Goal: Task Accomplishment & Management: Use online tool/utility

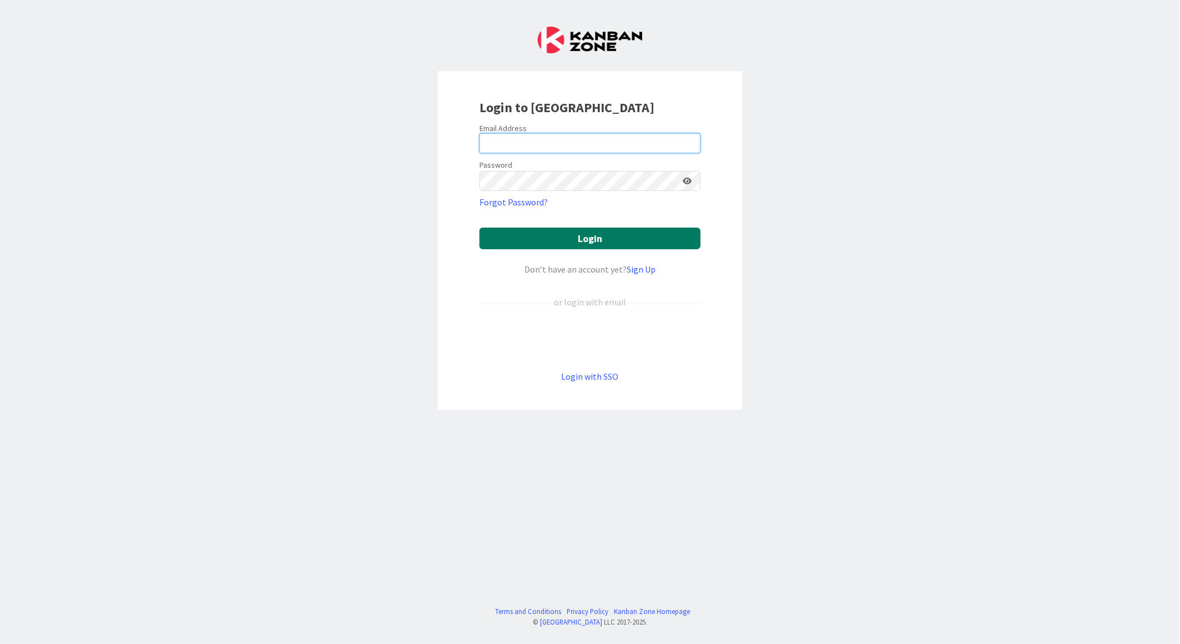
type input "[EMAIL_ADDRESS][DOMAIN_NAME]"
click at [578, 247] on button "Login" at bounding box center [589, 239] width 221 height 22
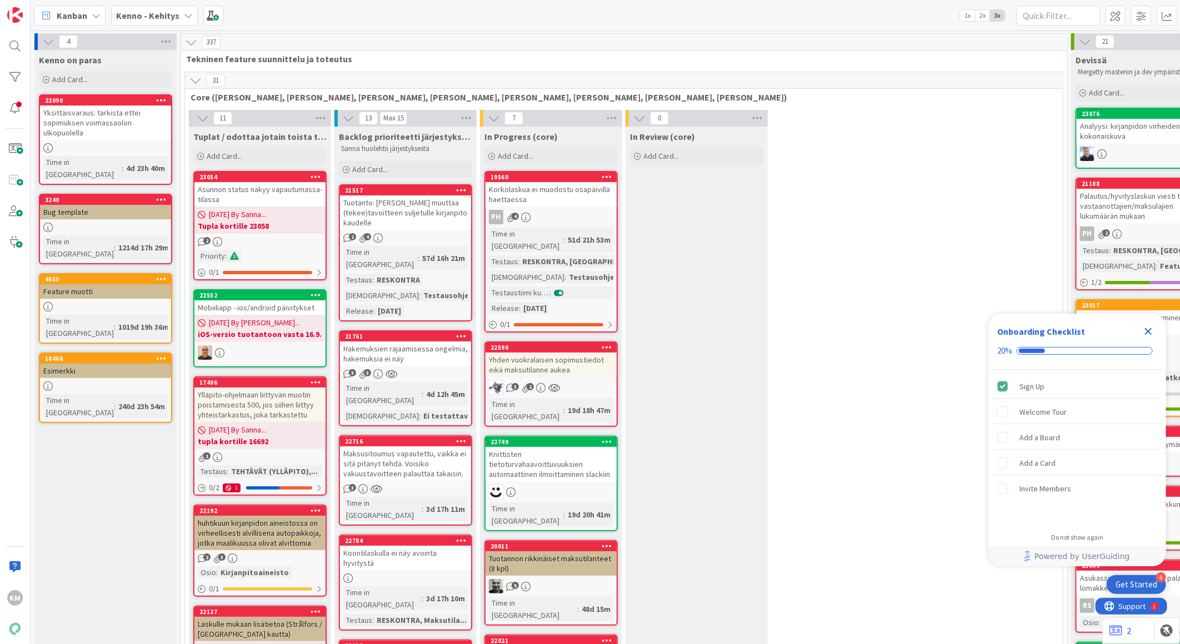
click at [154, 17] on b "Kenno - Kehitys" at bounding box center [147, 15] width 63 height 11
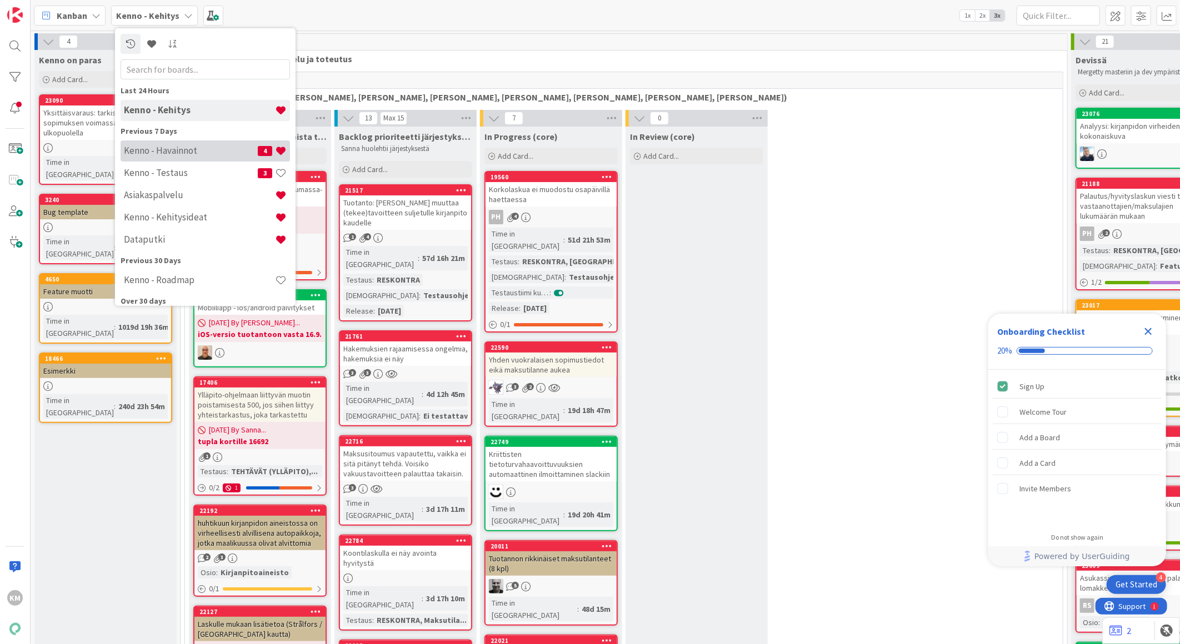
click at [163, 151] on h4 "Kenno - Havainnot" at bounding box center [191, 150] width 134 height 11
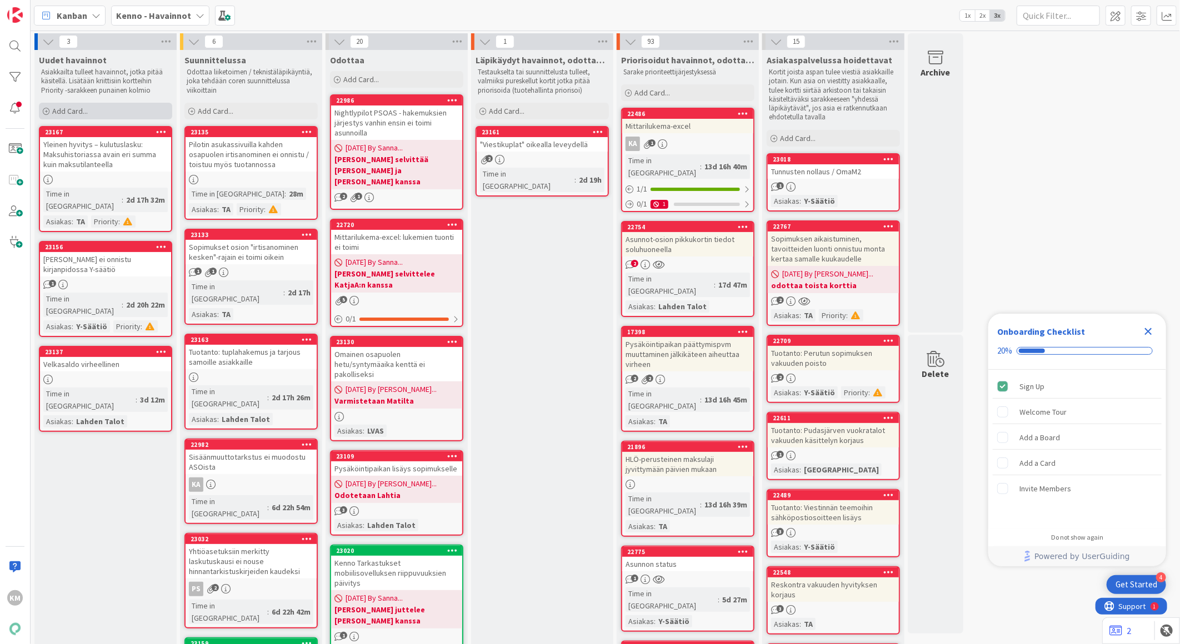
click at [97, 112] on div "Add Card..." at bounding box center [105, 111] width 133 height 17
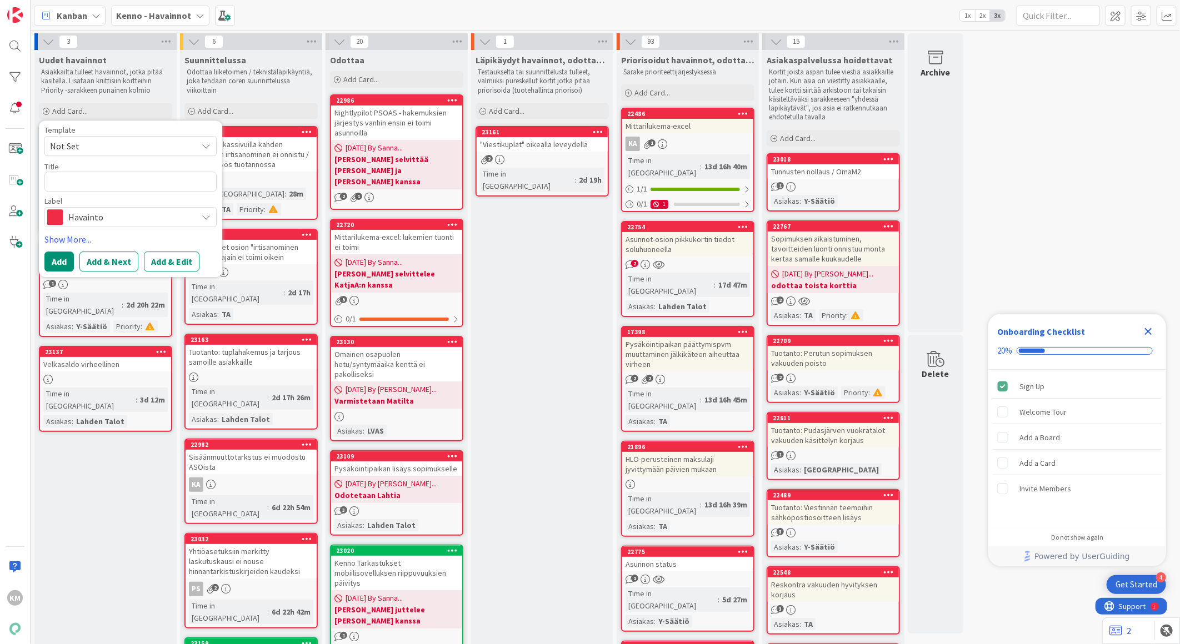
drag, startPoint x: 112, startPoint y: 179, endPoint x: 81, endPoint y: 176, distance: 31.4
paste textarea "Julkaisutiedote: Kriittinen maksumuistutus voi lähteä useamman kerran - Toimint…"
type textarea "x"
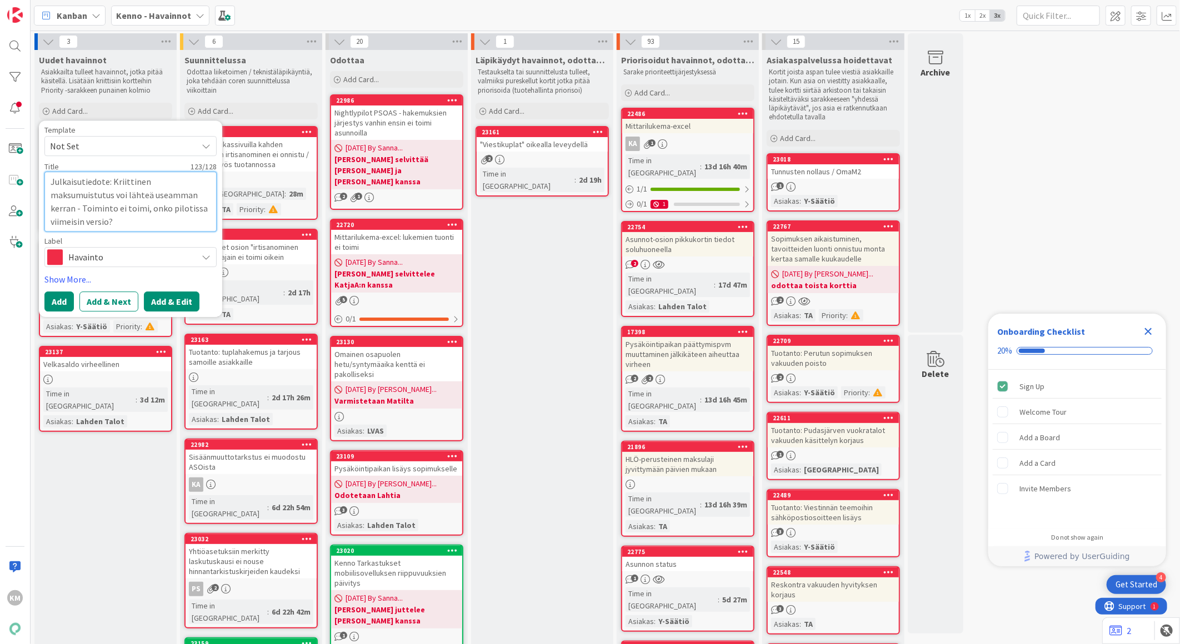
type textarea "Julkaisutiedote: Kriittinen maksumuistutus voi lähteä useamman kerran - Toimint…"
click at [175, 304] on button "Add & Edit" at bounding box center [172, 302] width 56 height 20
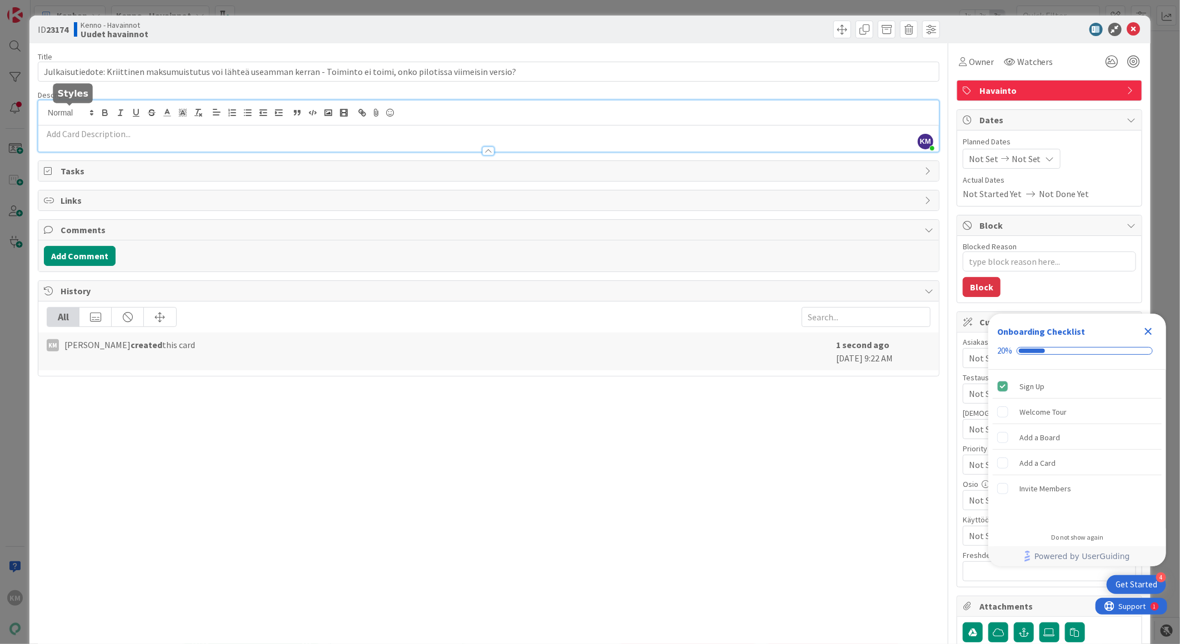
drag, startPoint x: 76, startPoint y: 112, endPoint x: 60, endPoint y: 134, distance: 26.7
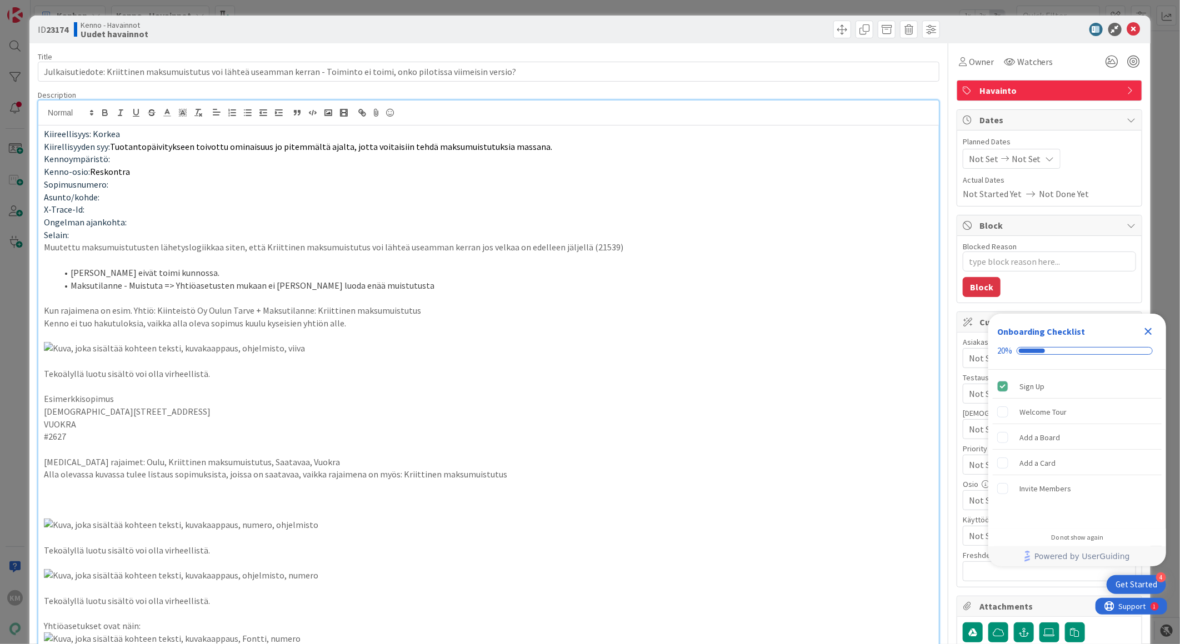
click at [99, 236] on p "Selain:" at bounding box center [488, 235] width 889 height 13
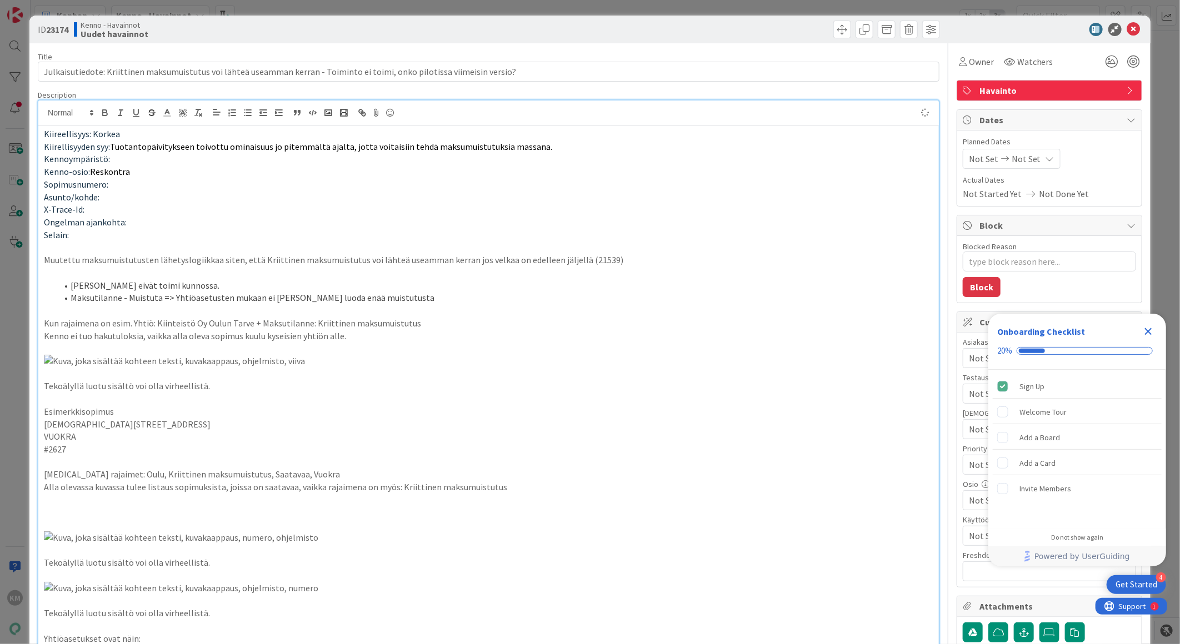
type textarea "x"
click at [132, 163] on p "Kennoympäristö:" at bounding box center [488, 159] width 889 height 13
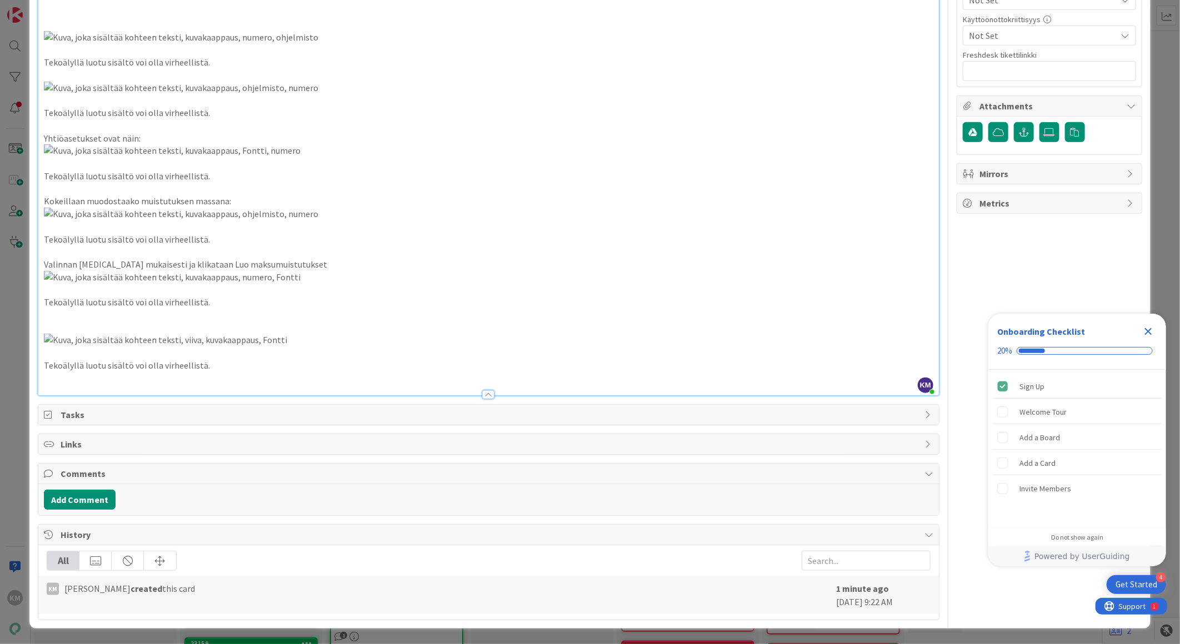
scroll to position [2194, 0]
click at [71, 500] on button "Add Comment" at bounding box center [80, 500] width 72 height 20
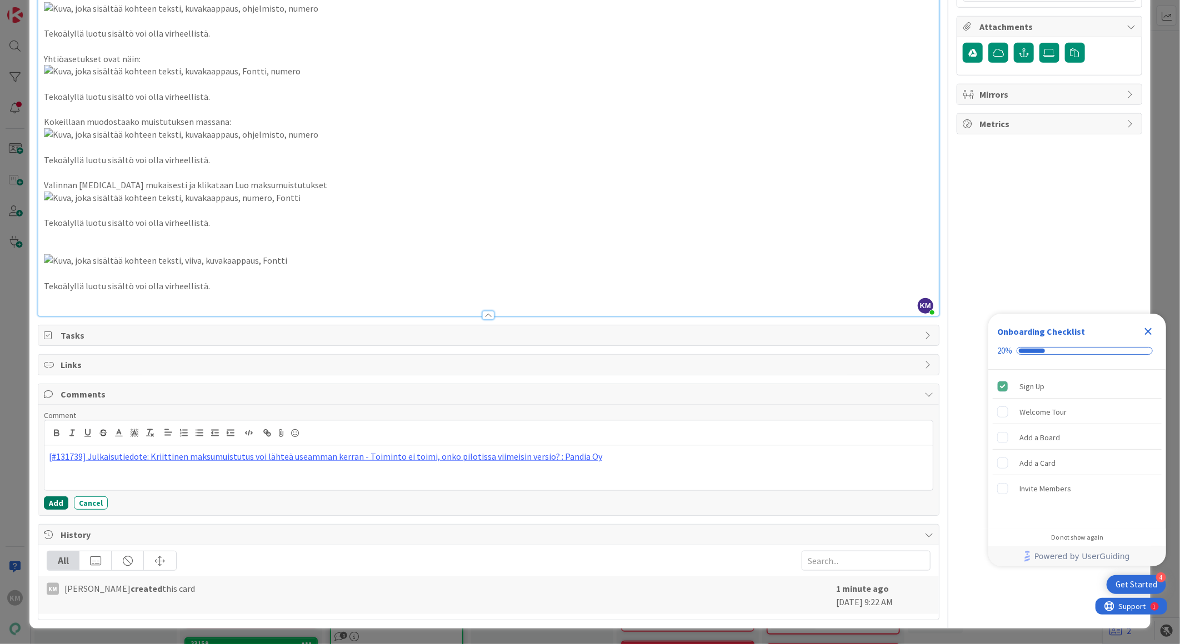
click at [51, 510] on button "Add" at bounding box center [56, 503] width 24 height 13
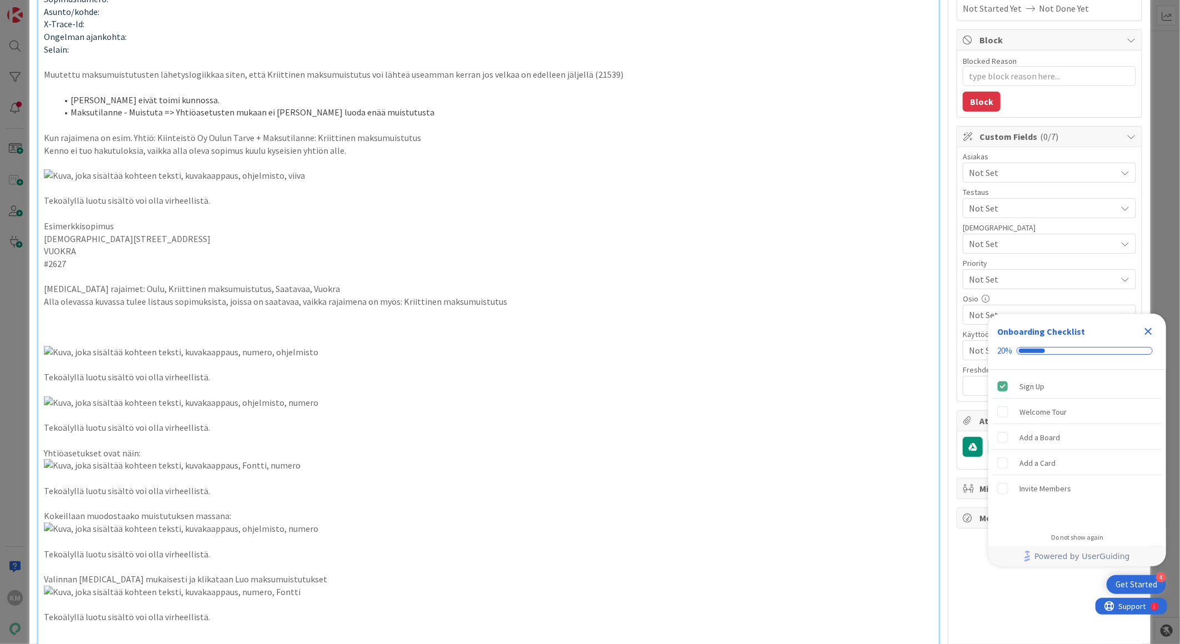
scroll to position [0, 0]
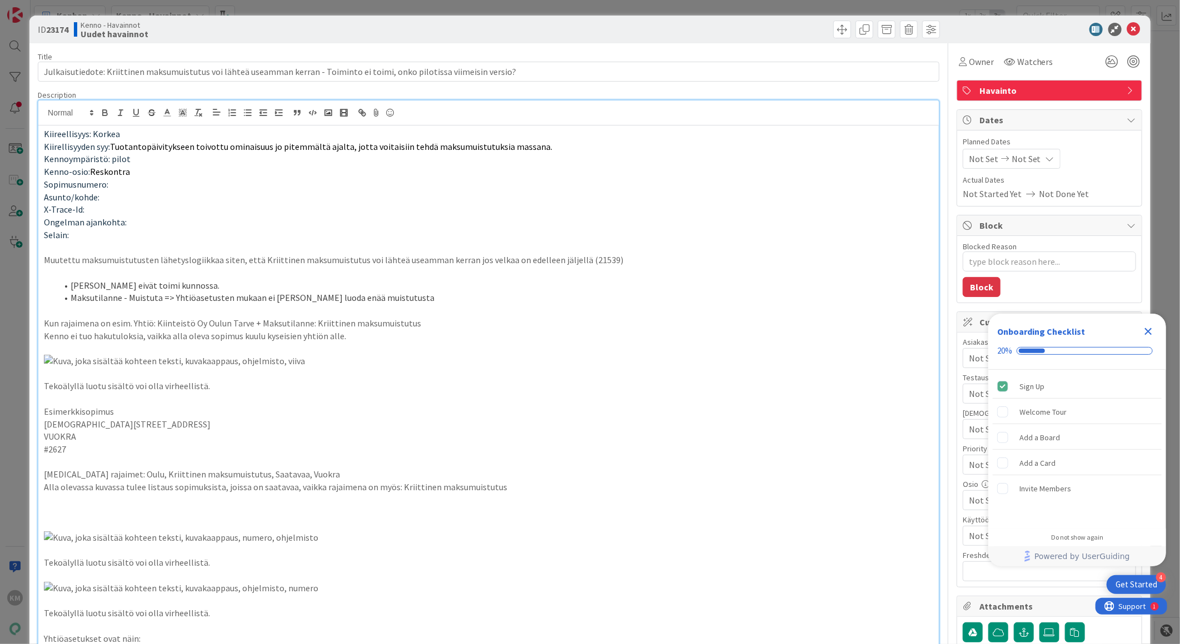
click at [1147, 328] on icon "Close Checklist" at bounding box center [1148, 331] width 13 height 13
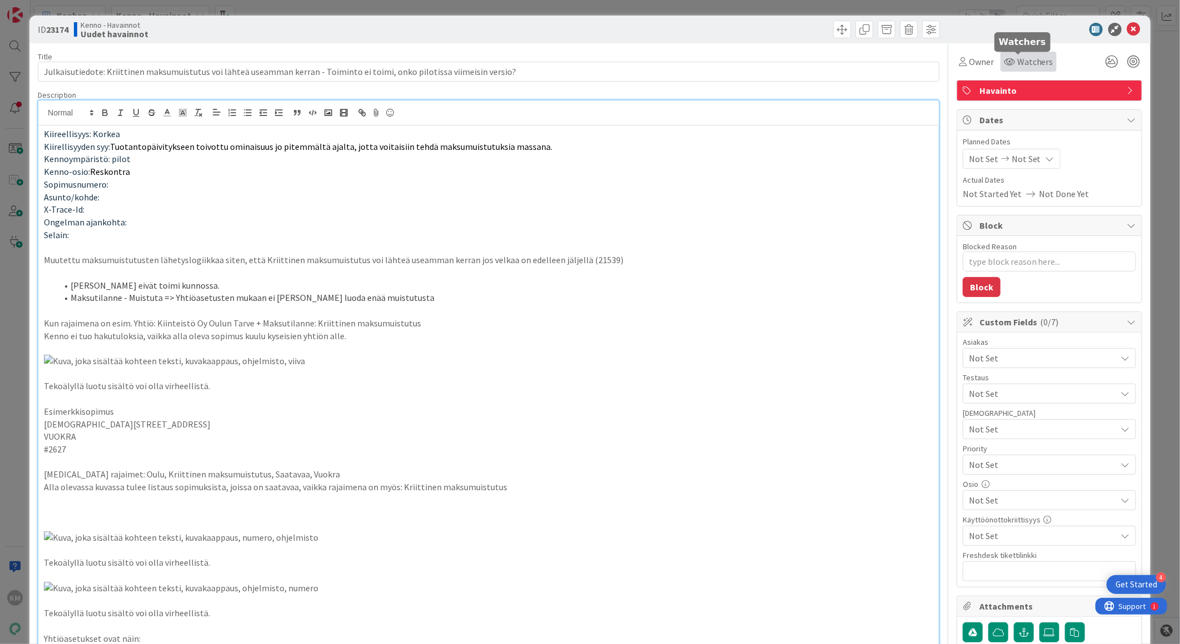
click at [1031, 58] on span "Watchers" at bounding box center [1035, 61] width 36 height 13
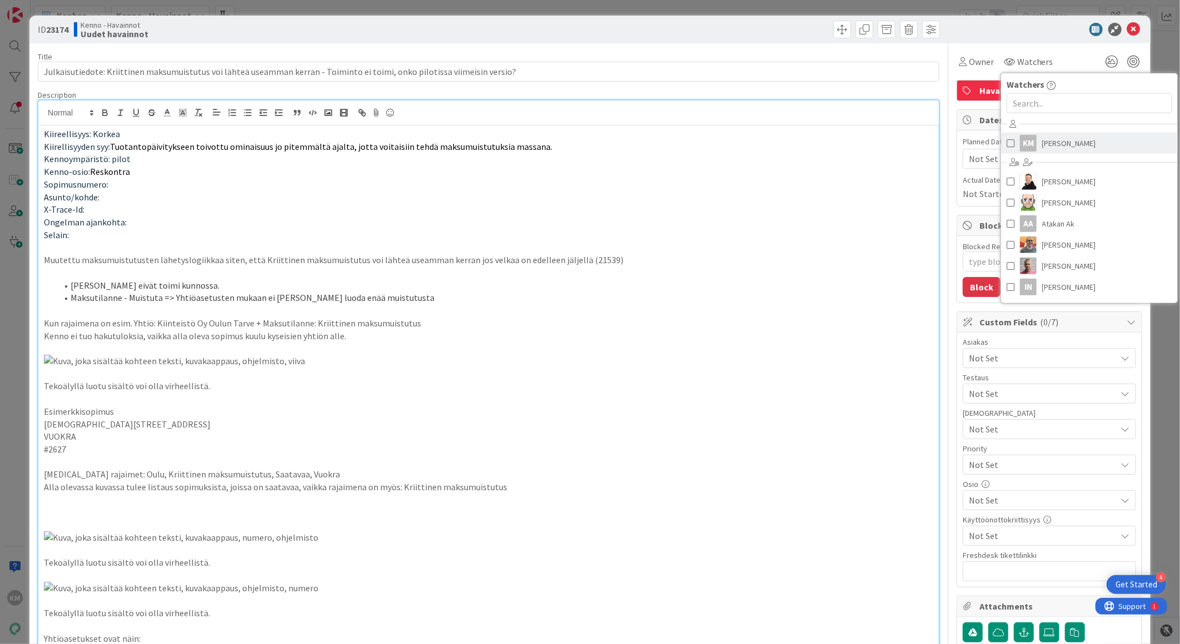
click at [1042, 146] on span "[PERSON_NAME]" at bounding box center [1069, 143] width 54 height 17
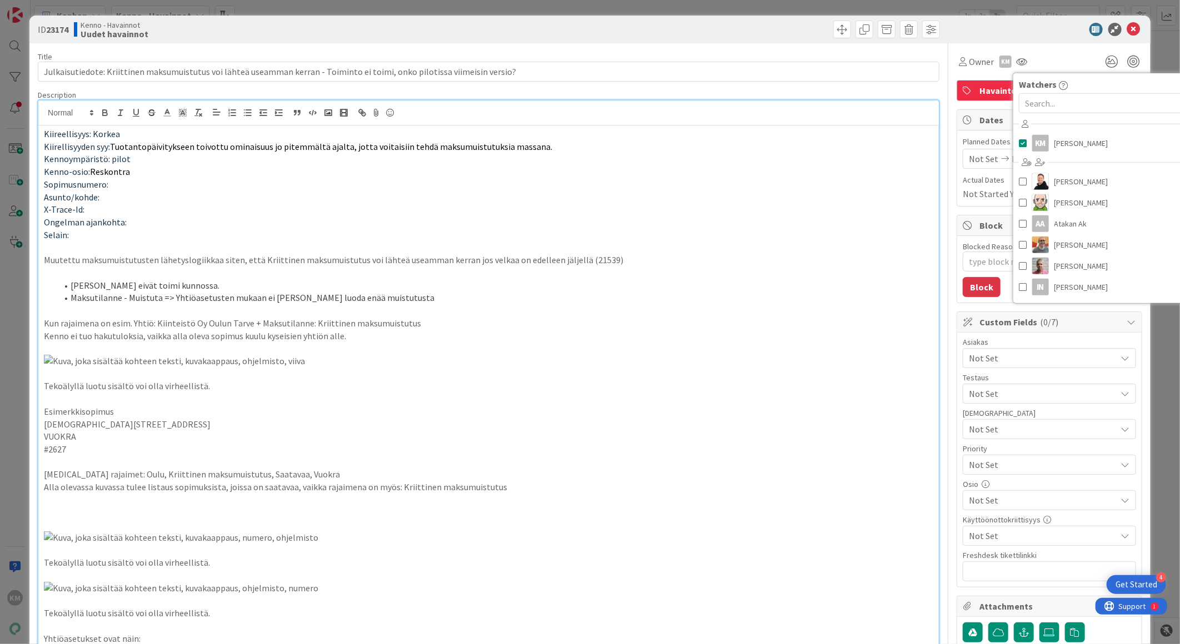
click at [851, 198] on p "Asunto/kohde:" at bounding box center [488, 197] width 889 height 13
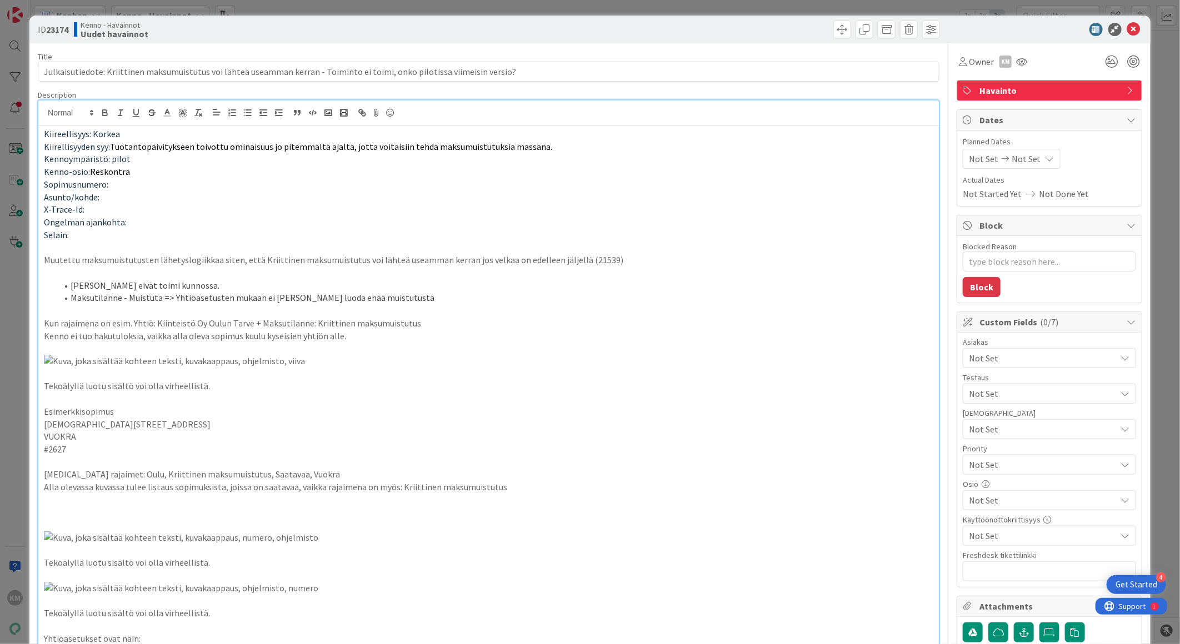
click at [1009, 353] on span "Not Set" at bounding box center [1043, 358] width 148 height 13
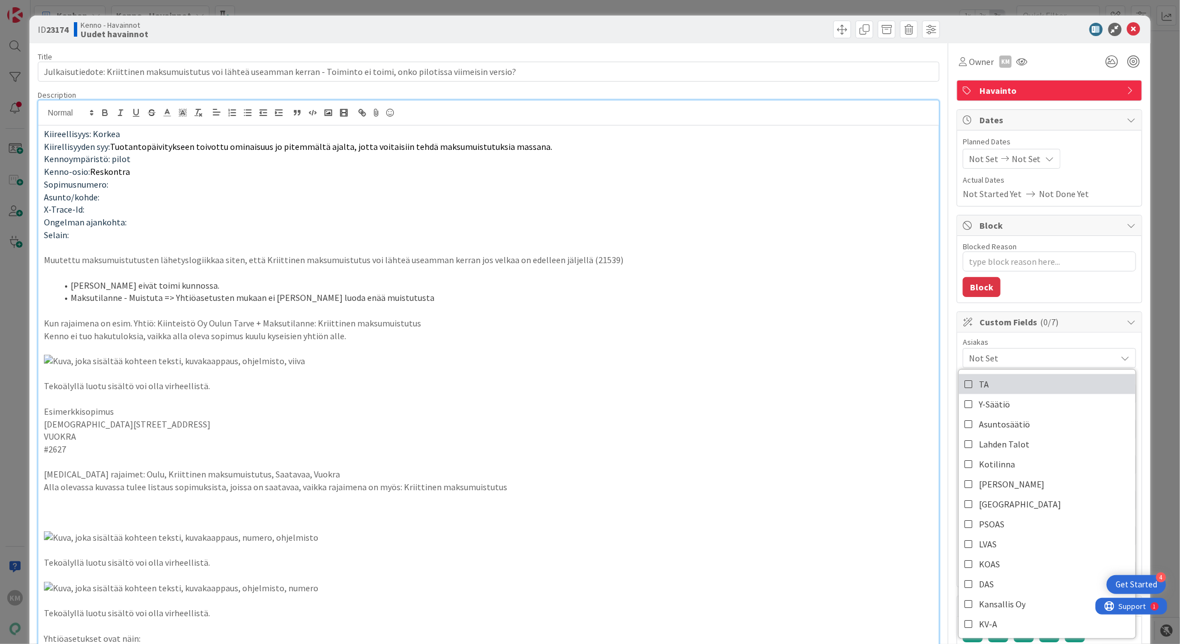
click at [1008, 378] on link "TA" at bounding box center [1047, 384] width 177 height 20
click at [839, 393] on p at bounding box center [488, 374] width 889 height 38
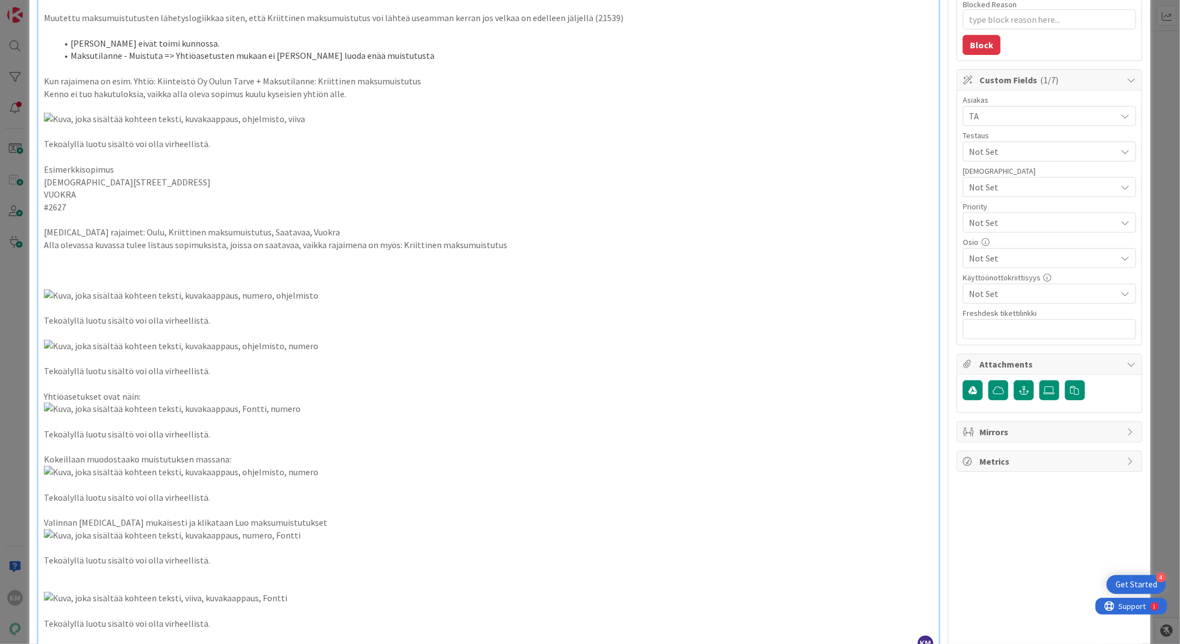
scroll to position [247, 0]
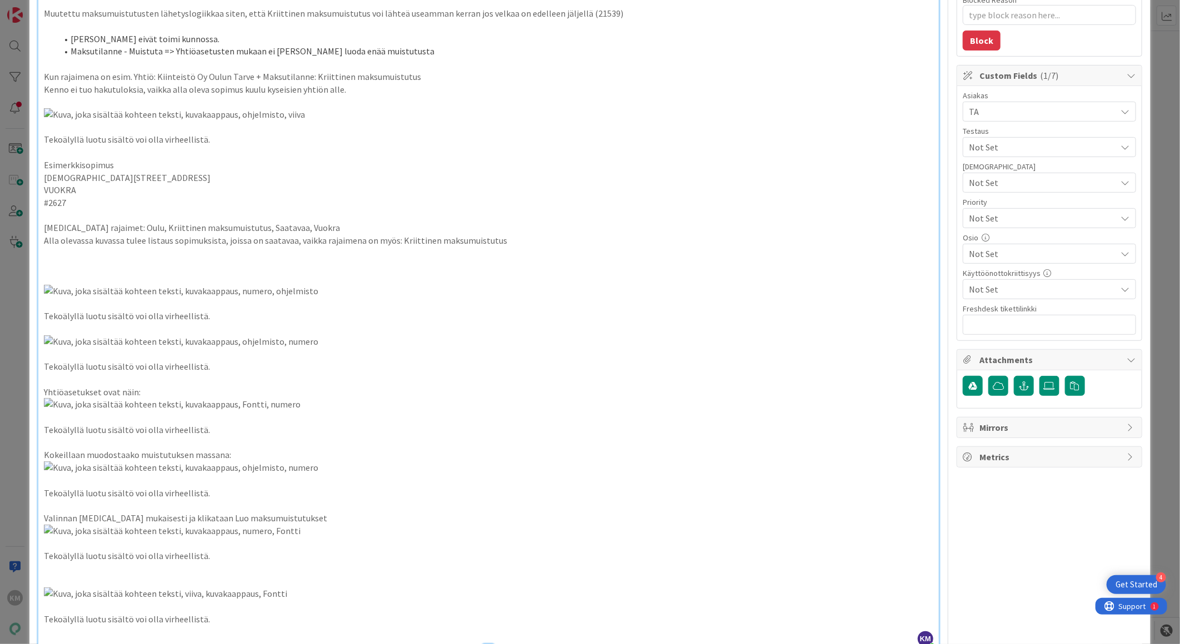
click at [984, 220] on span "Not Set" at bounding box center [1040, 219] width 142 height 16
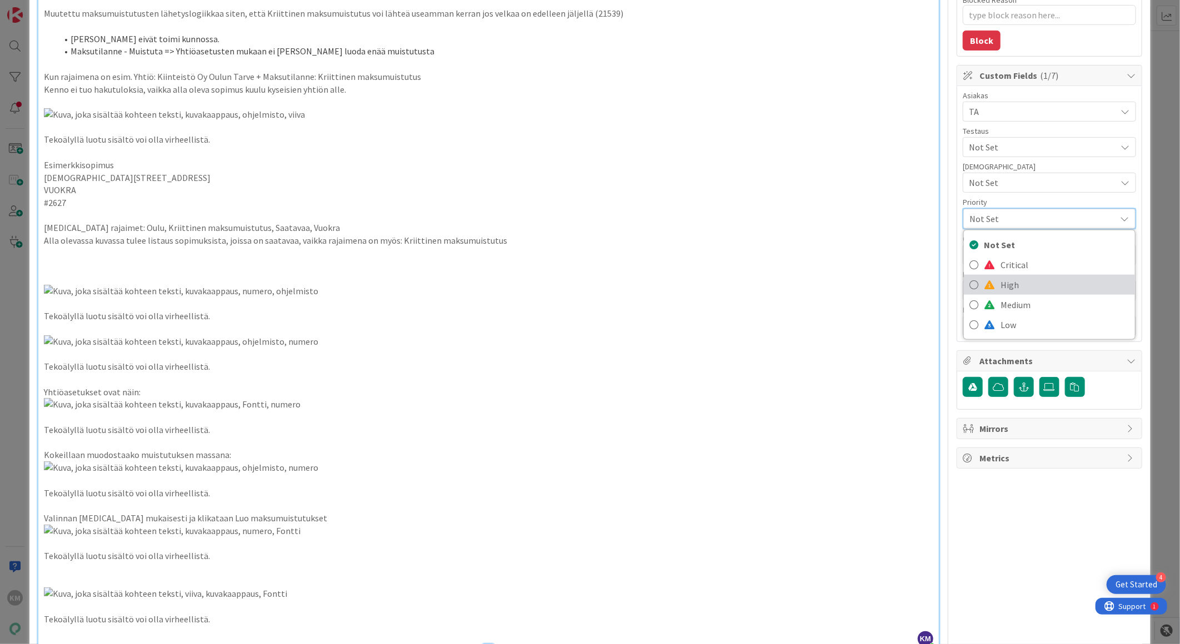
click at [1001, 292] on span "High" at bounding box center [1065, 285] width 129 height 17
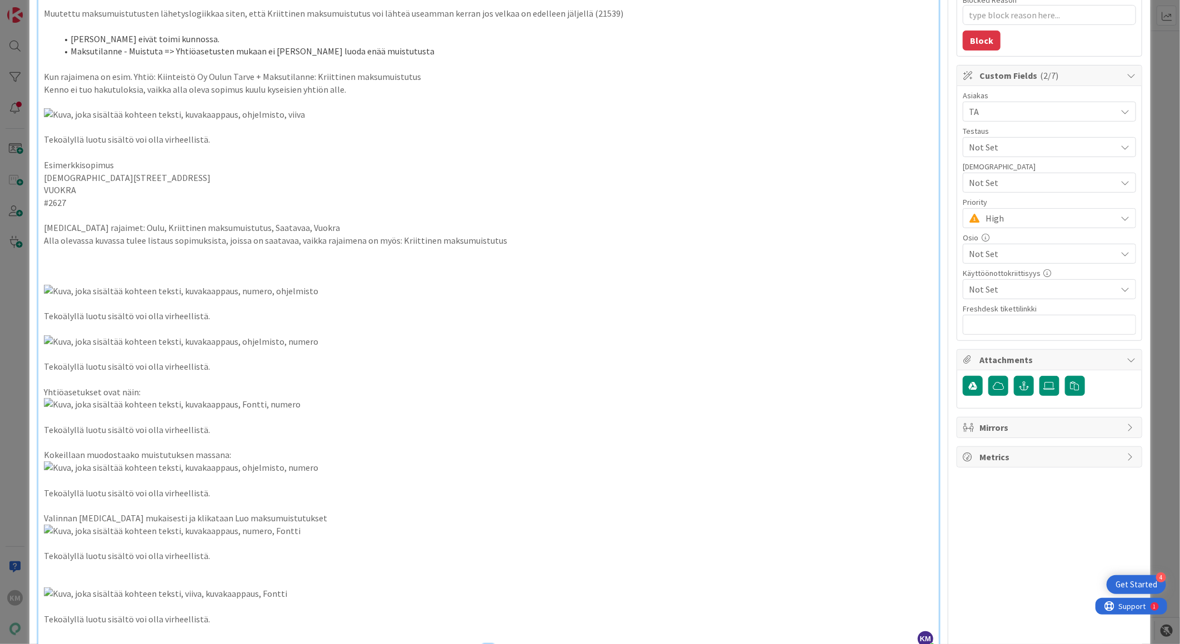
type textarea "x"
click at [1000, 491] on div "Owner KM Watchers KM [PERSON_NAME] [PERSON_NAME] [PERSON_NAME] AA Atakan Ak [PE…" at bounding box center [1050, 370] width 186 height 1147
paste input "[URL][DOMAIN_NAME]"
type input "[URL][DOMAIN_NAME]"
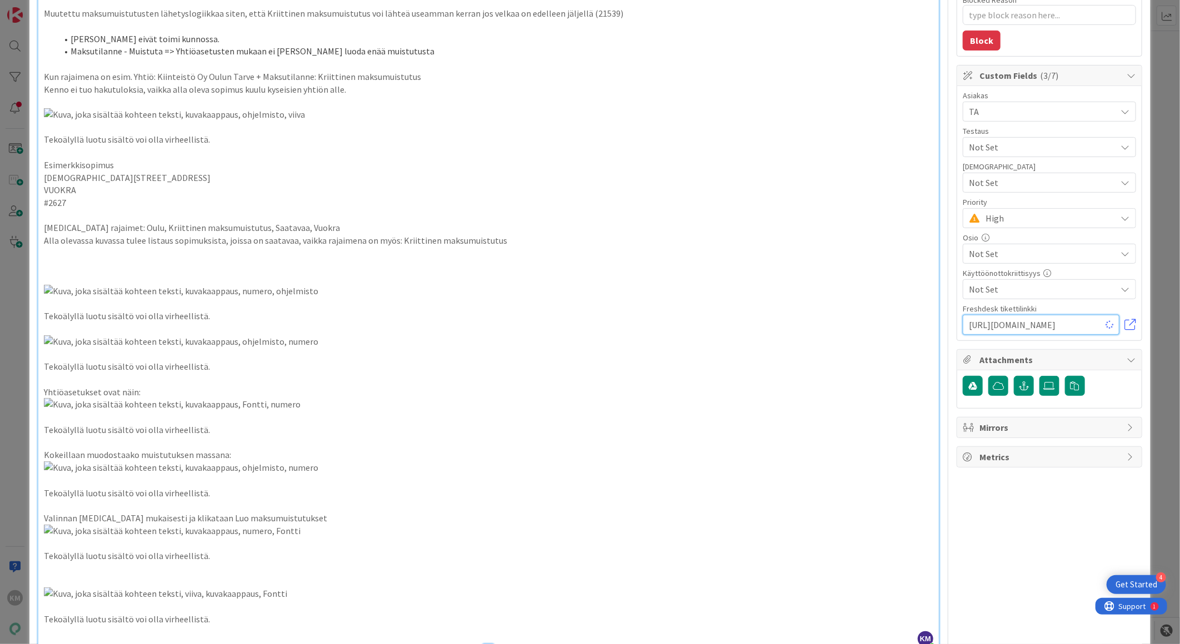
type textarea "x"
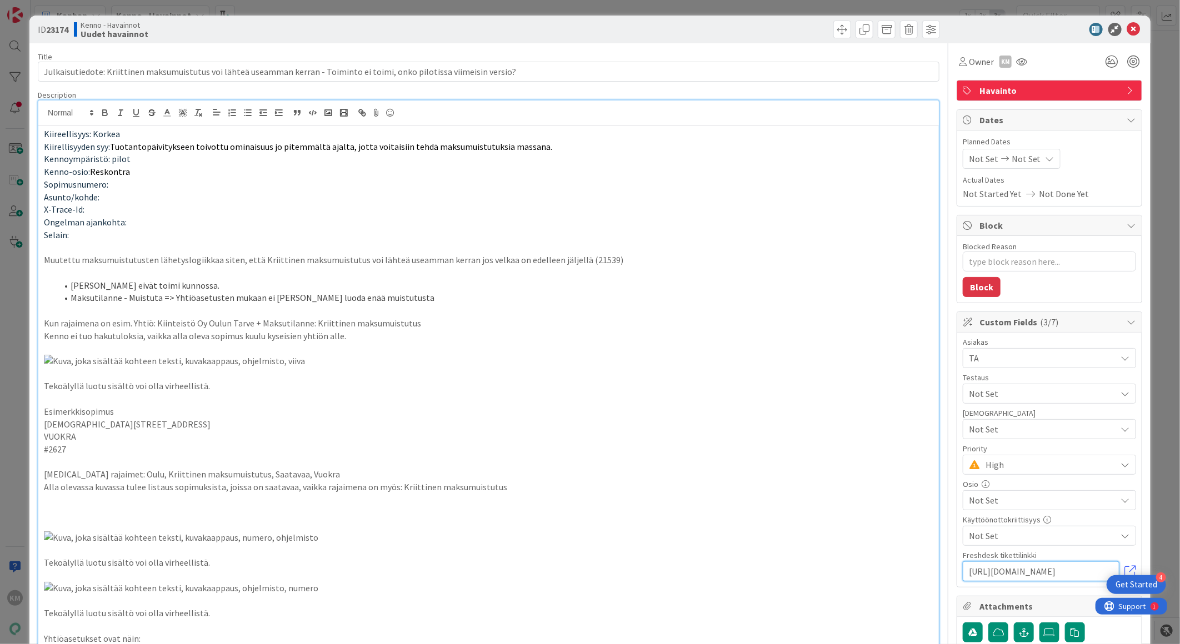
type input "[URL][DOMAIN_NAME]"
click at [58, 29] on b "23174" at bounding box center [57, 29] width 22 height 11
copy b "23174"
click at [1127, 32] on icon at bounding box center [1133, 29] width 13 height 13
